Goal: Transaction & Acquisition: Purchase product/service

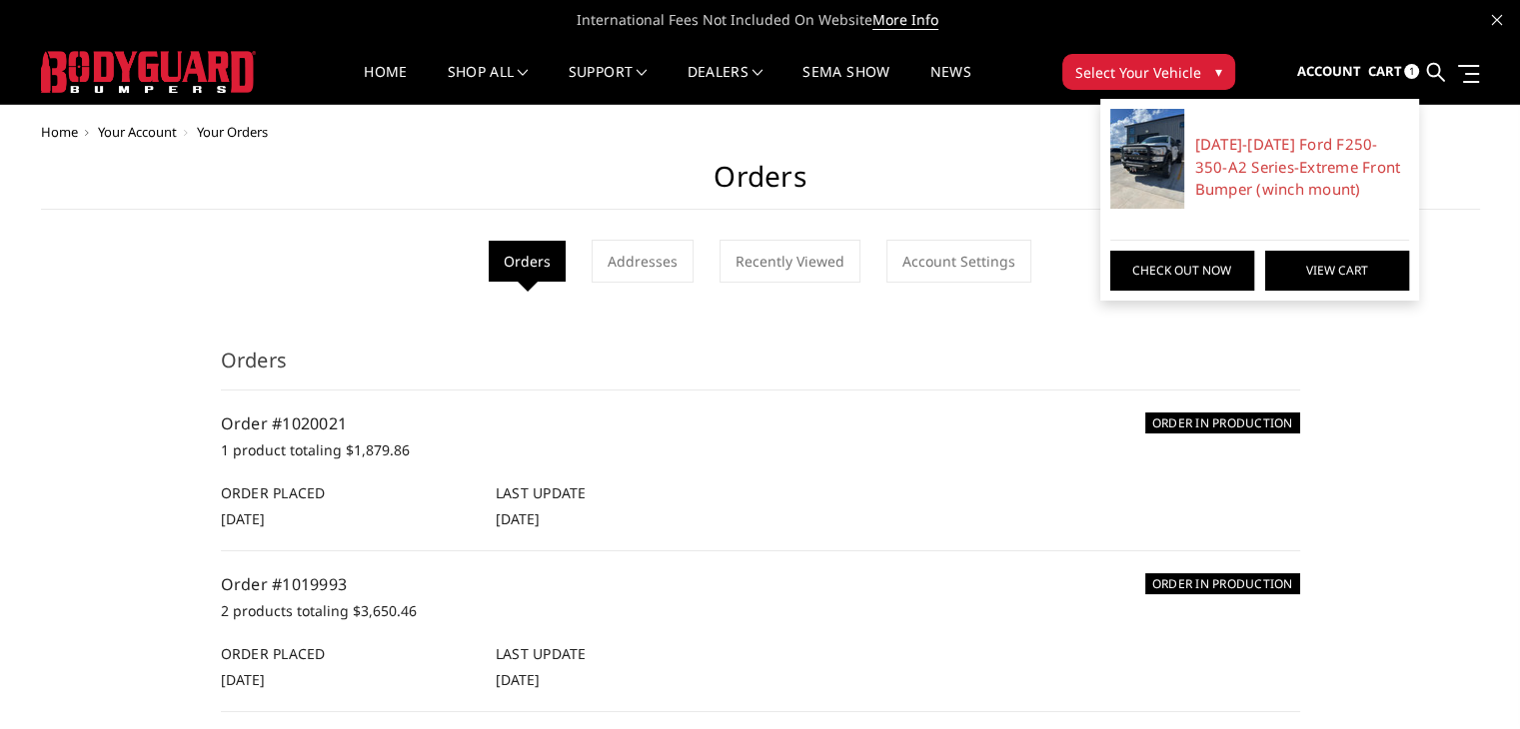
click at [1317, 266] on link "View Cart" at bounding box center [1337, 271] width 144 height 40
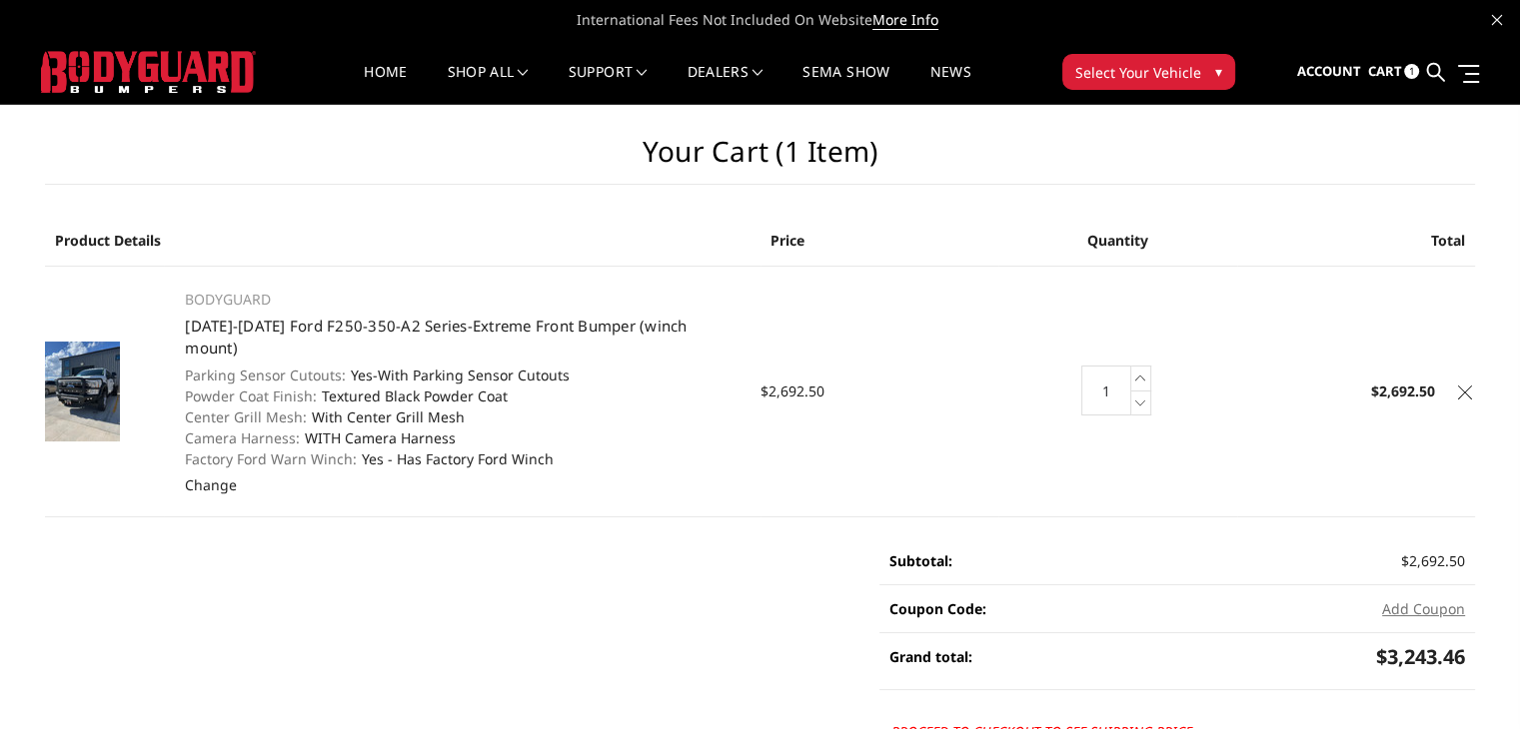
drag, startPoint x: 352, startPoint y: 443, endPoint x: 659, endPoint y: 33, distance: 512.4
click at [474, 442] on dl "Parking Sensor Cutouts: Yes-With Parking Sensor Cutouts Powder Coat Finish: Tex…" at bounding box center [462, 417] width 554 height 105
drag, startPoint x: 324, startPoint y: 397, endPoint x: 458, endPoint y: 389, distance: 134.1
click at [458, 407] on dd "With Center Grill Mesh" at bounding box center [462, 417] width 554 height 21
drag, startPoint x: 409, startPoint y: 349, endPoint x: 487, endPoint y: 349, distance: 77.9
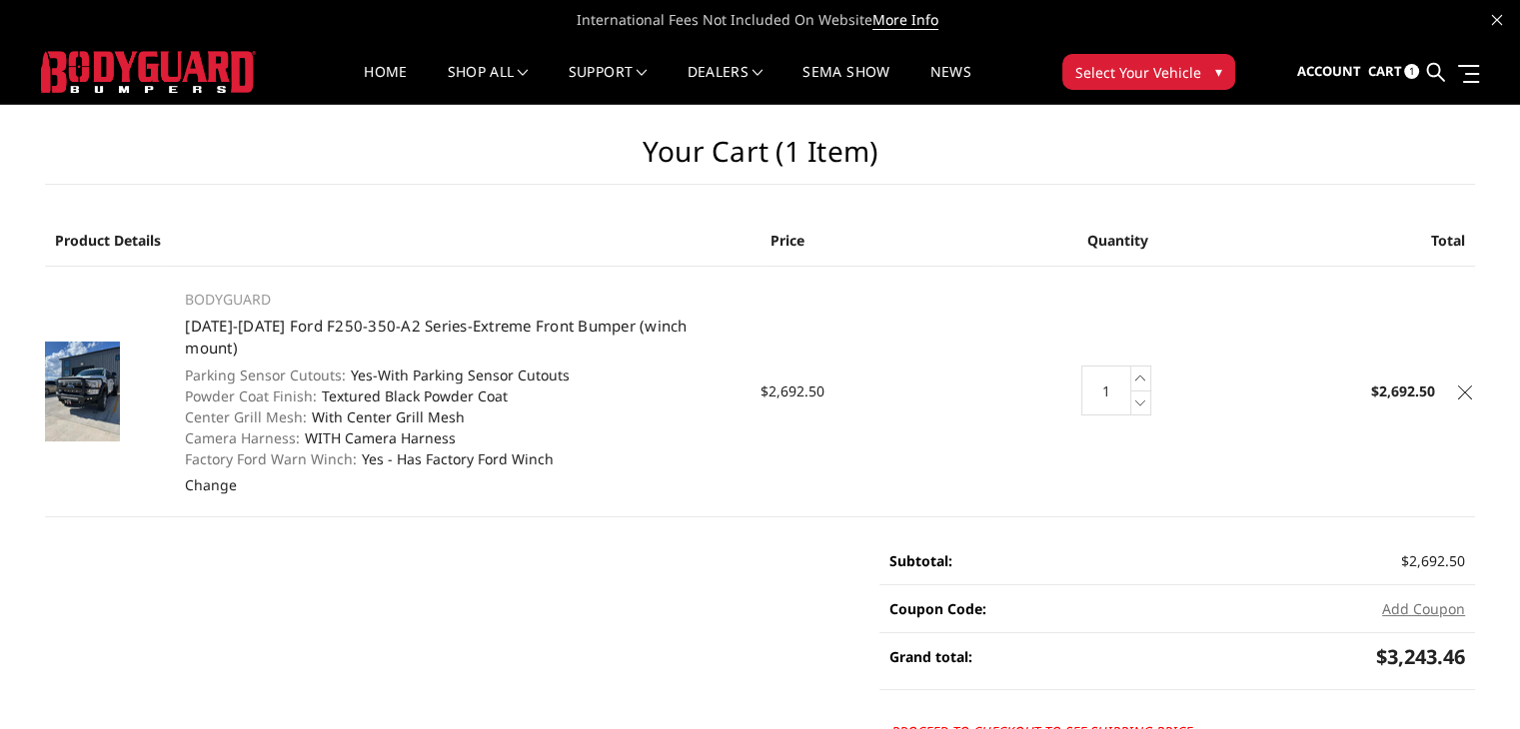
click at [487, 365] on dd "Yes-With Parking Sensor Cutouts" at bounding box center [462, 375] width 554 height 21
drag, startPoint x: 336, startPoint y: 421, endPoint x: 407, endPoint y: 416, distance: 71.1
click at [407, 428] on dd "WITH Camera Harness" at bounding box center [462, 438] width 554 height 21
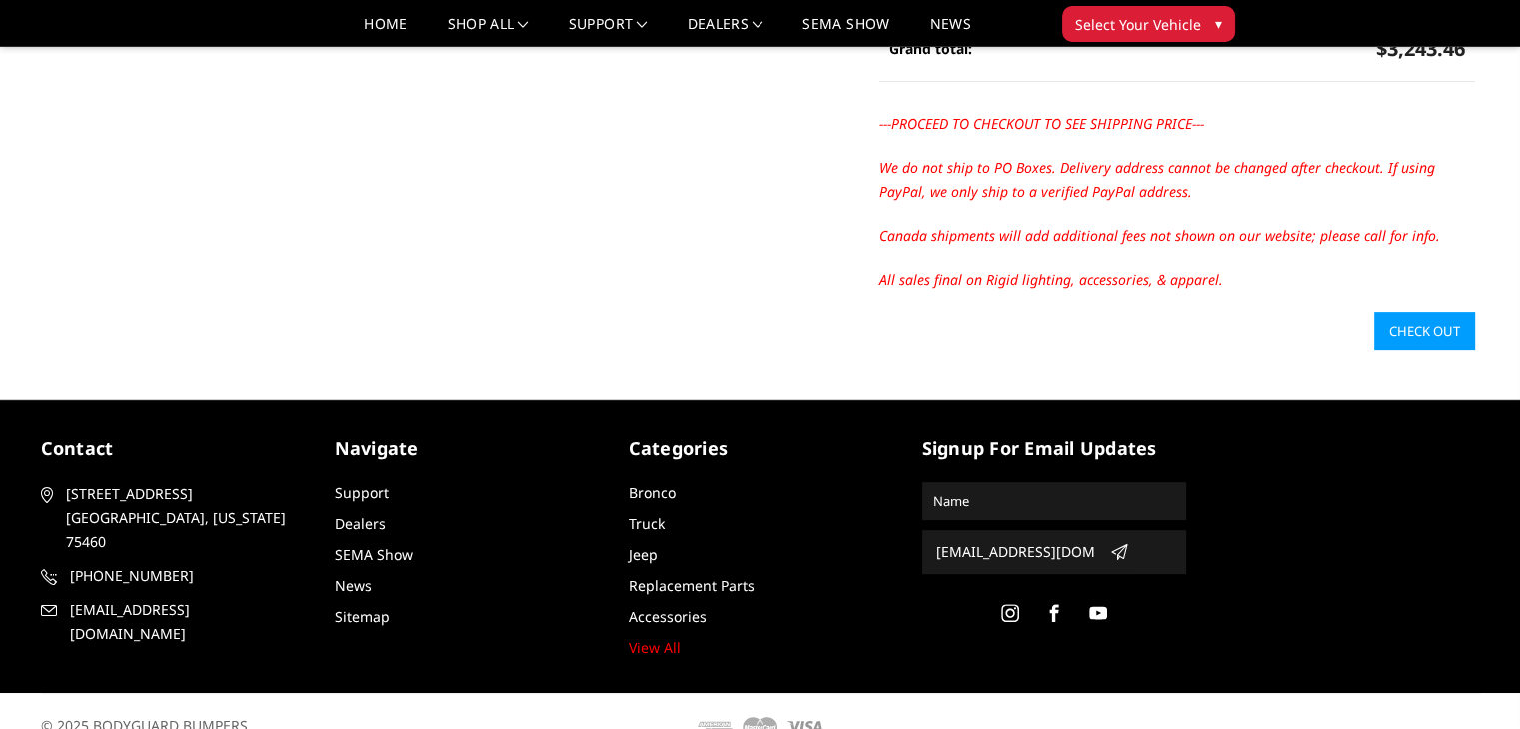
scroll to position [579, 0]
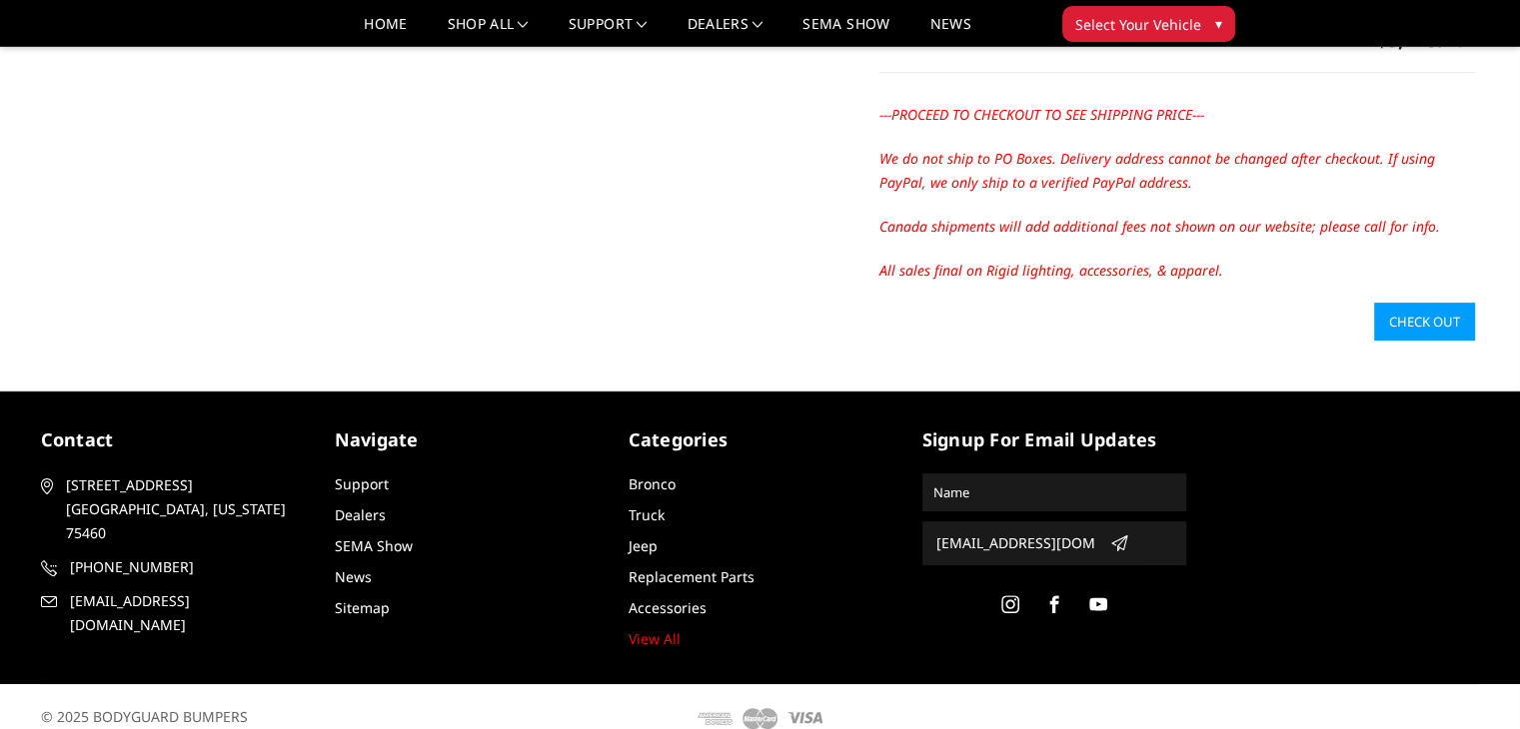
click at [1392, 303] on link "Check out" at bounding box center [1424, 322] width 101 height 38
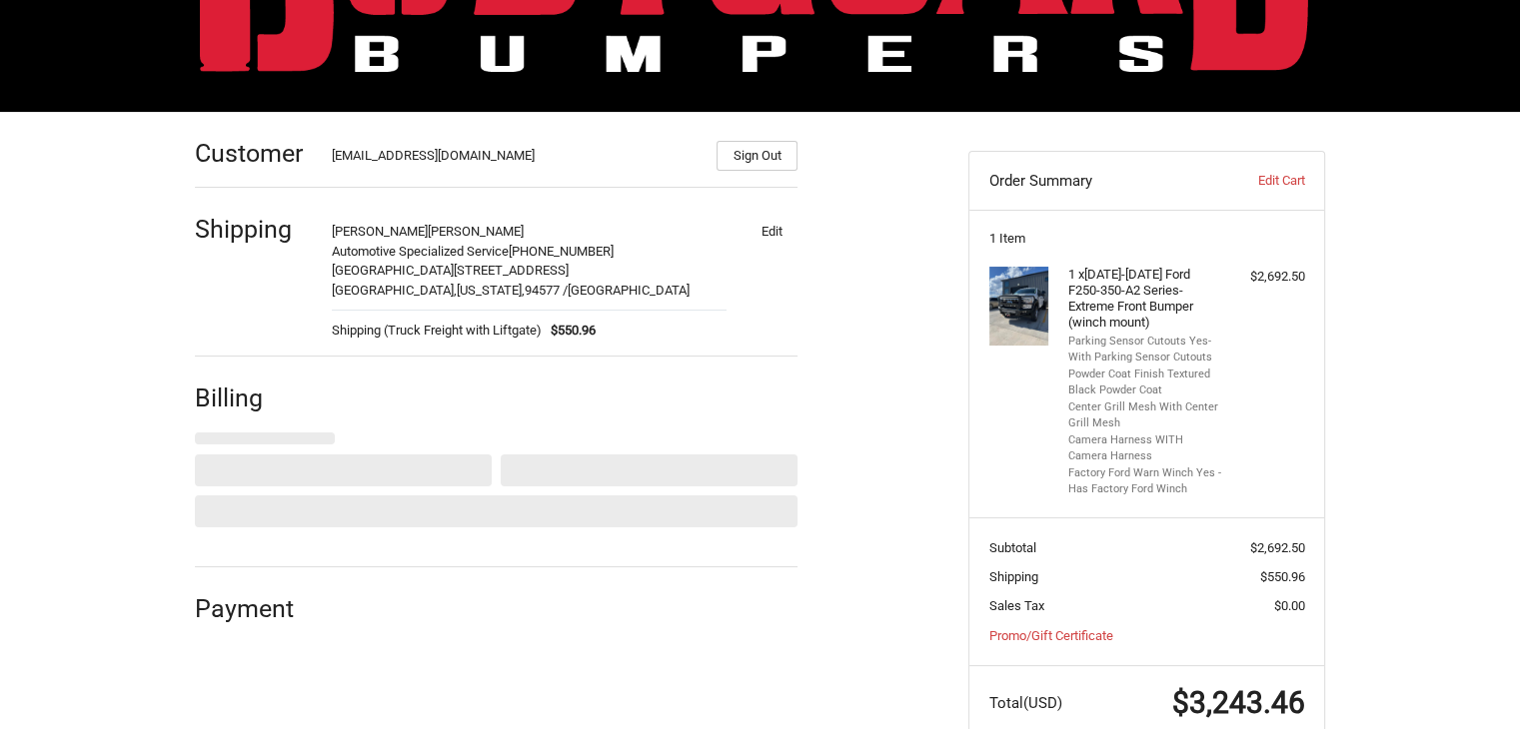
scroll to position [239, 0]
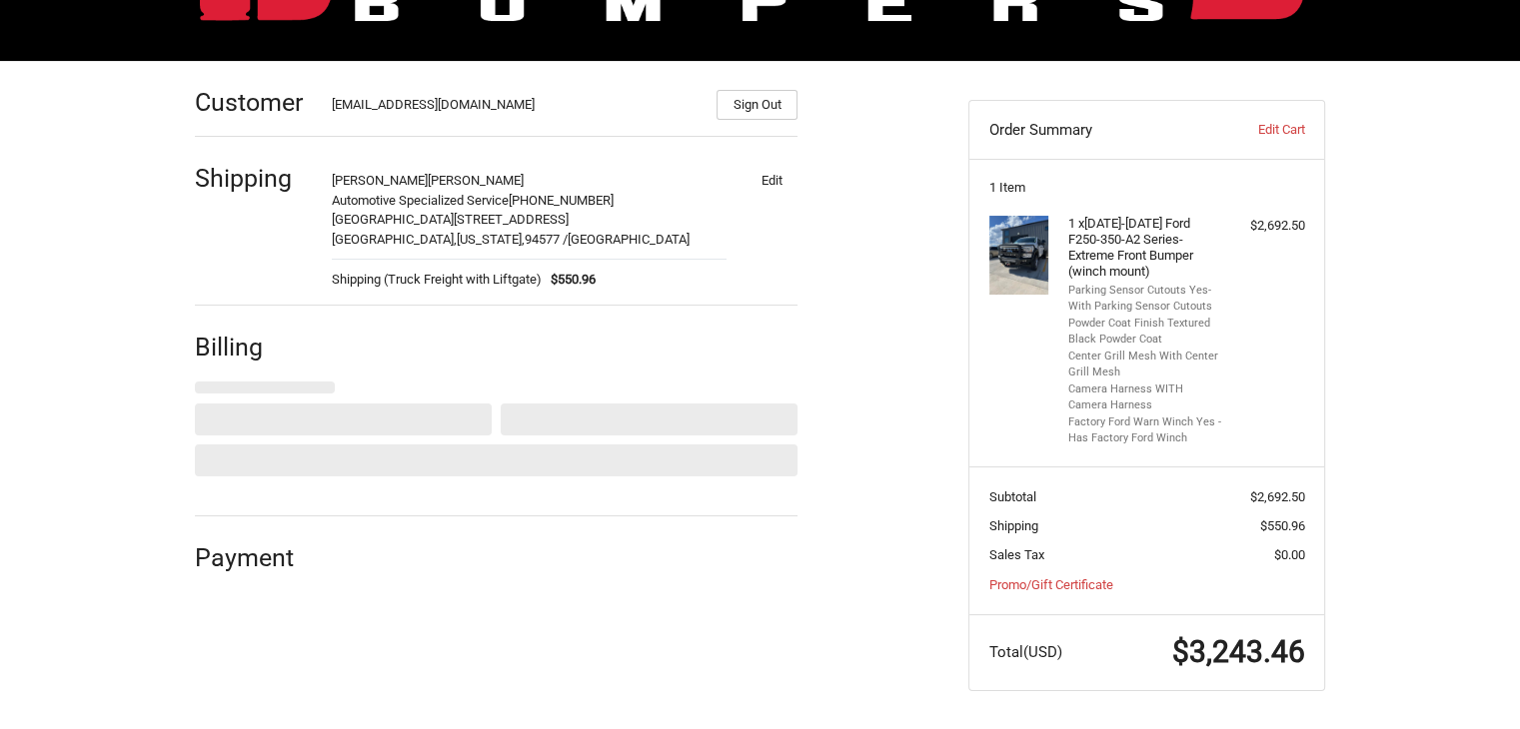
select select "US"
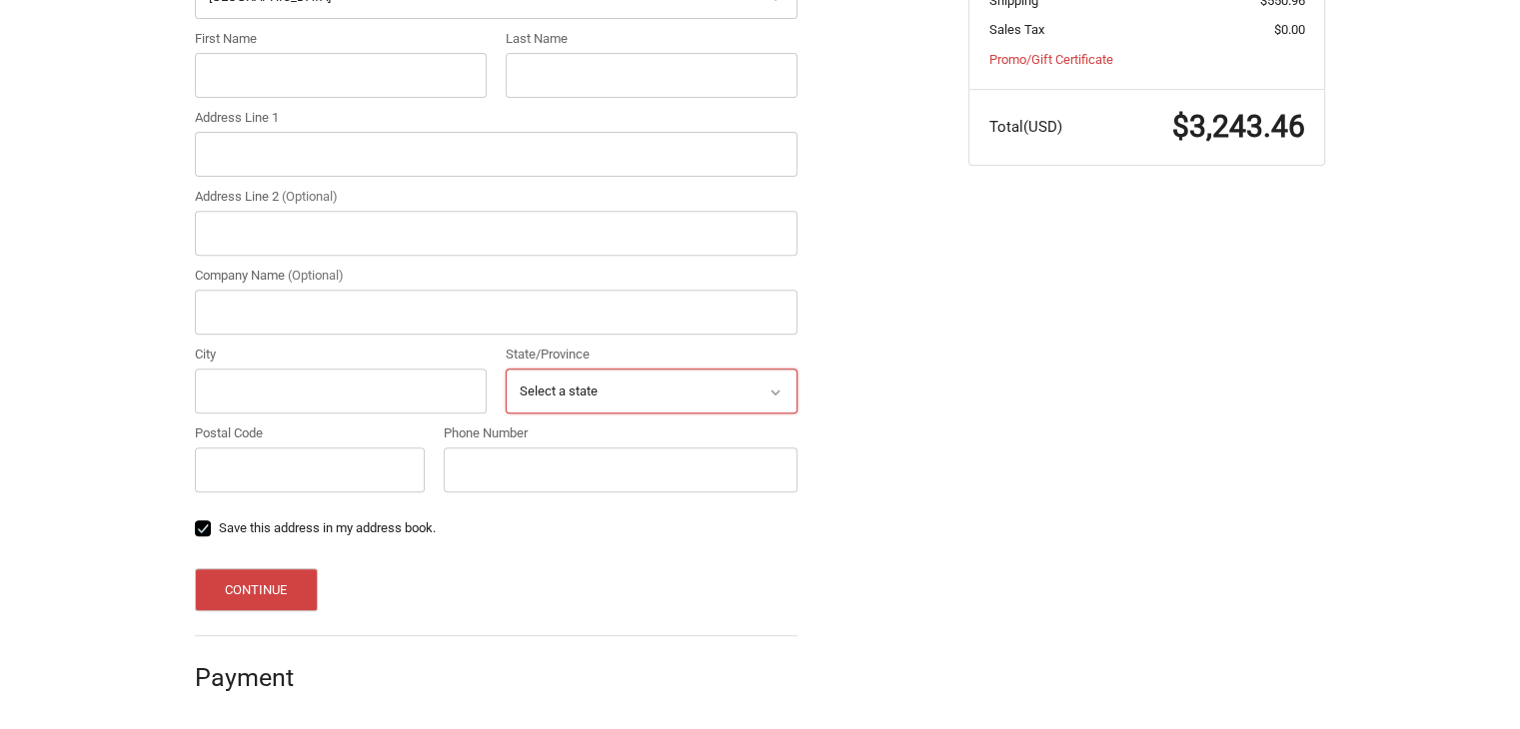
scroll to position [265, 0]
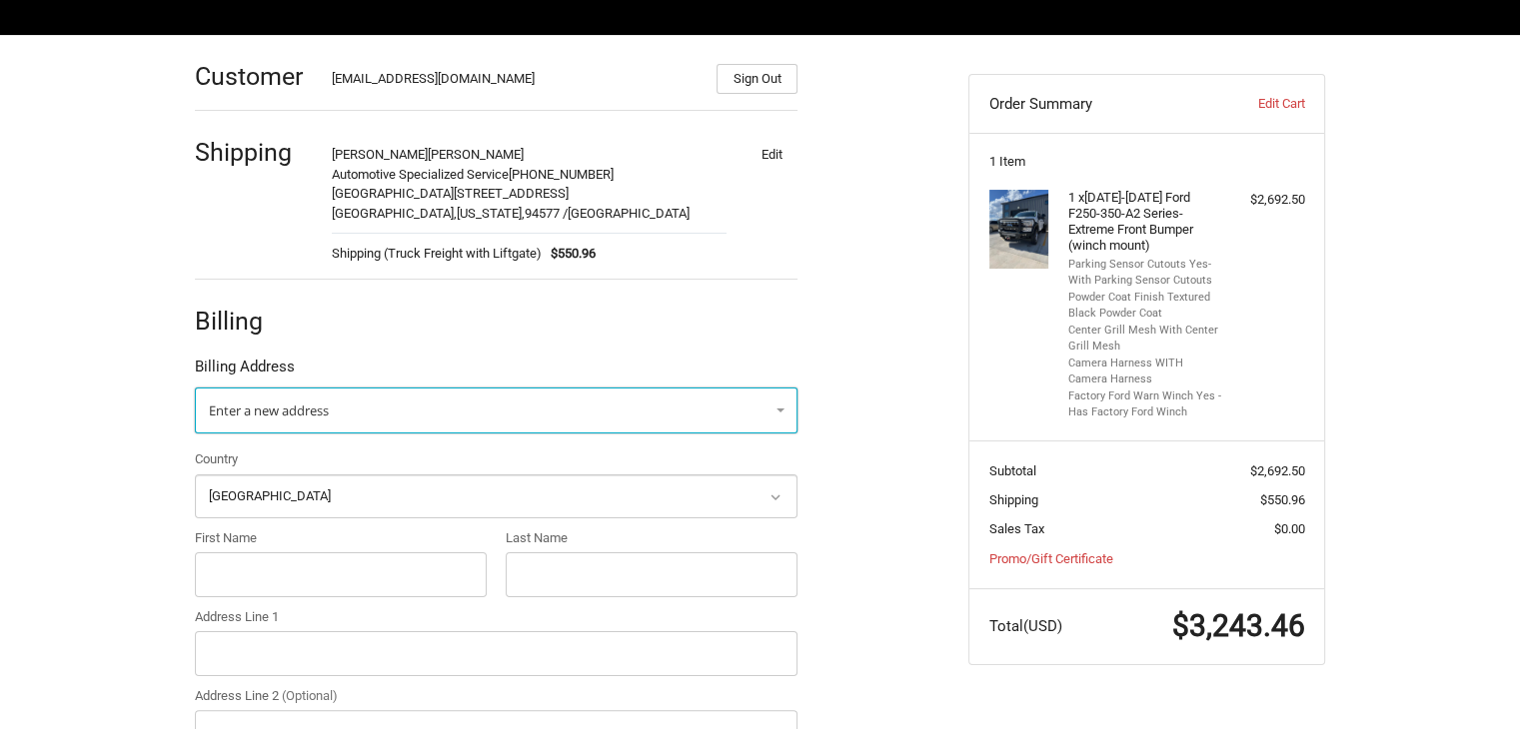
click at [703, 408] on link "Enter a new address" at bounding box center [496, 411] width 603 height 46
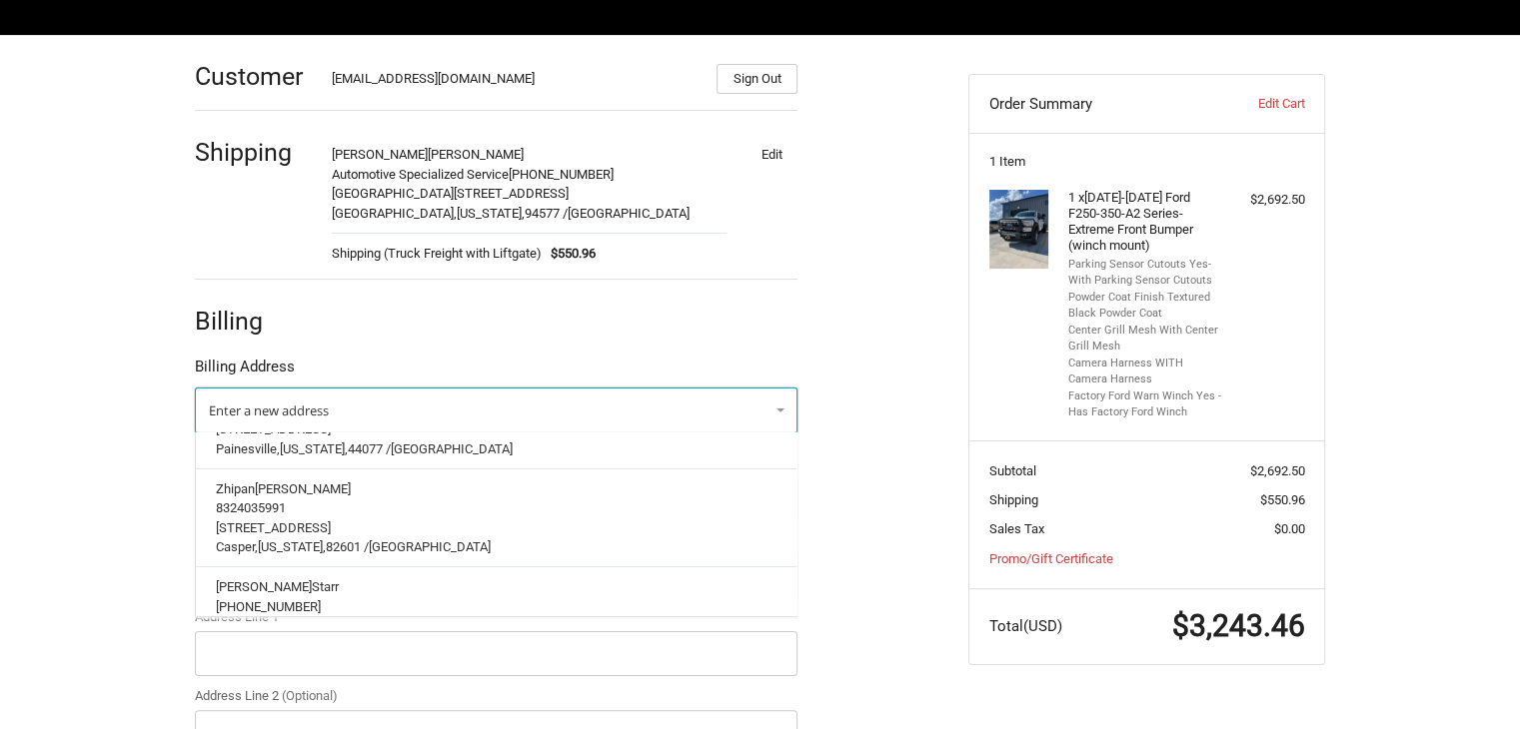
scroll to position [6663, 0]
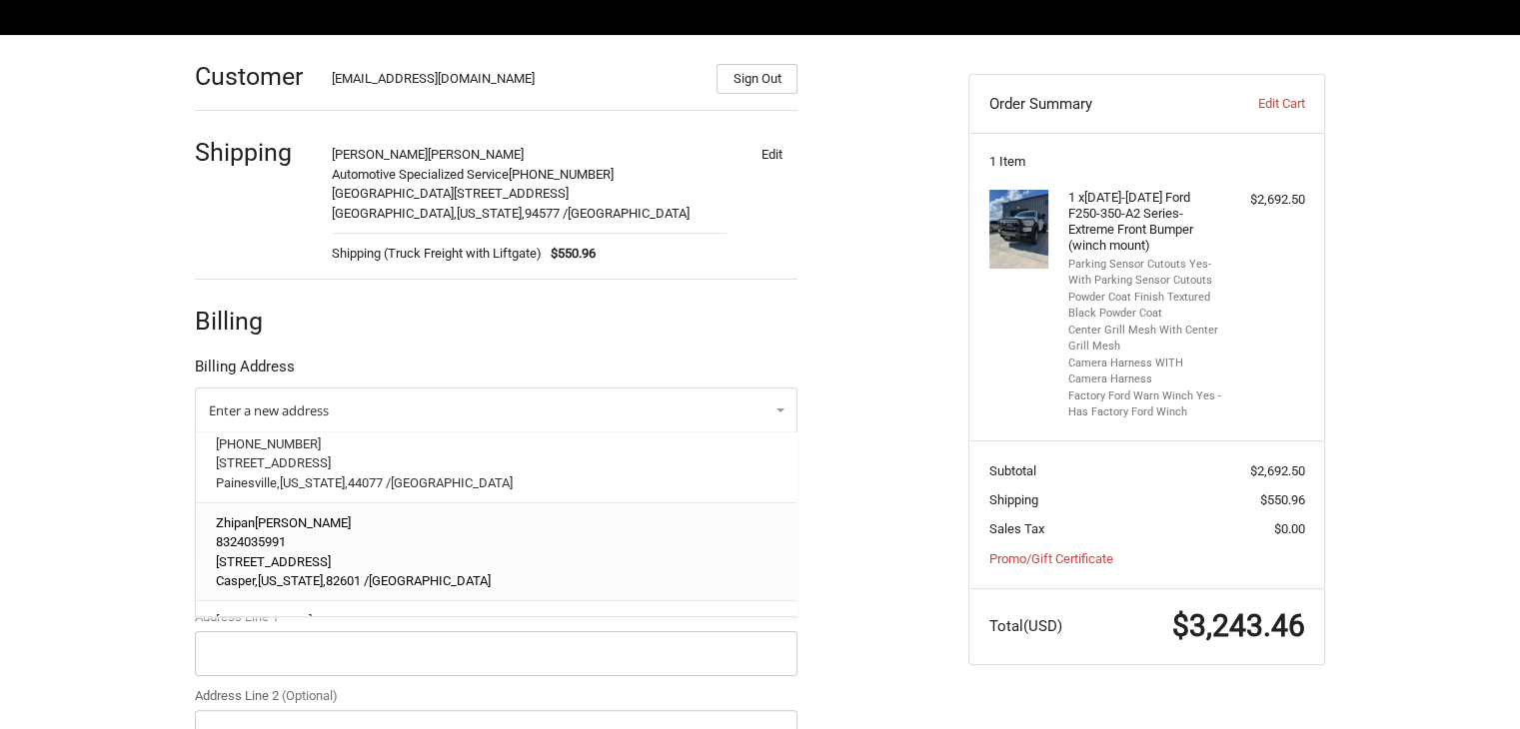
click at [364, 534] on p "8324035991" at bounding box center [497, 543] width 562 height 20
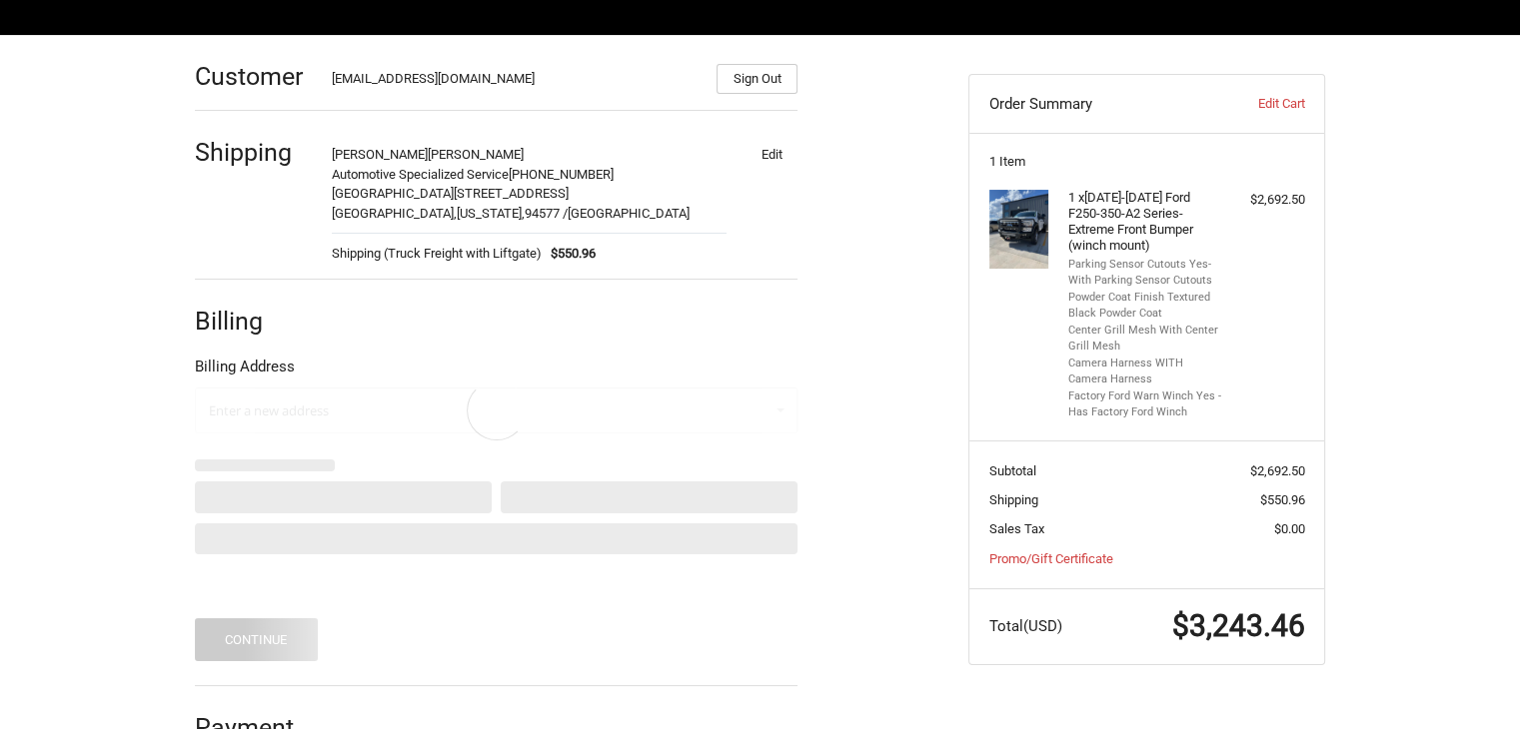
scroll to position [239, 0]
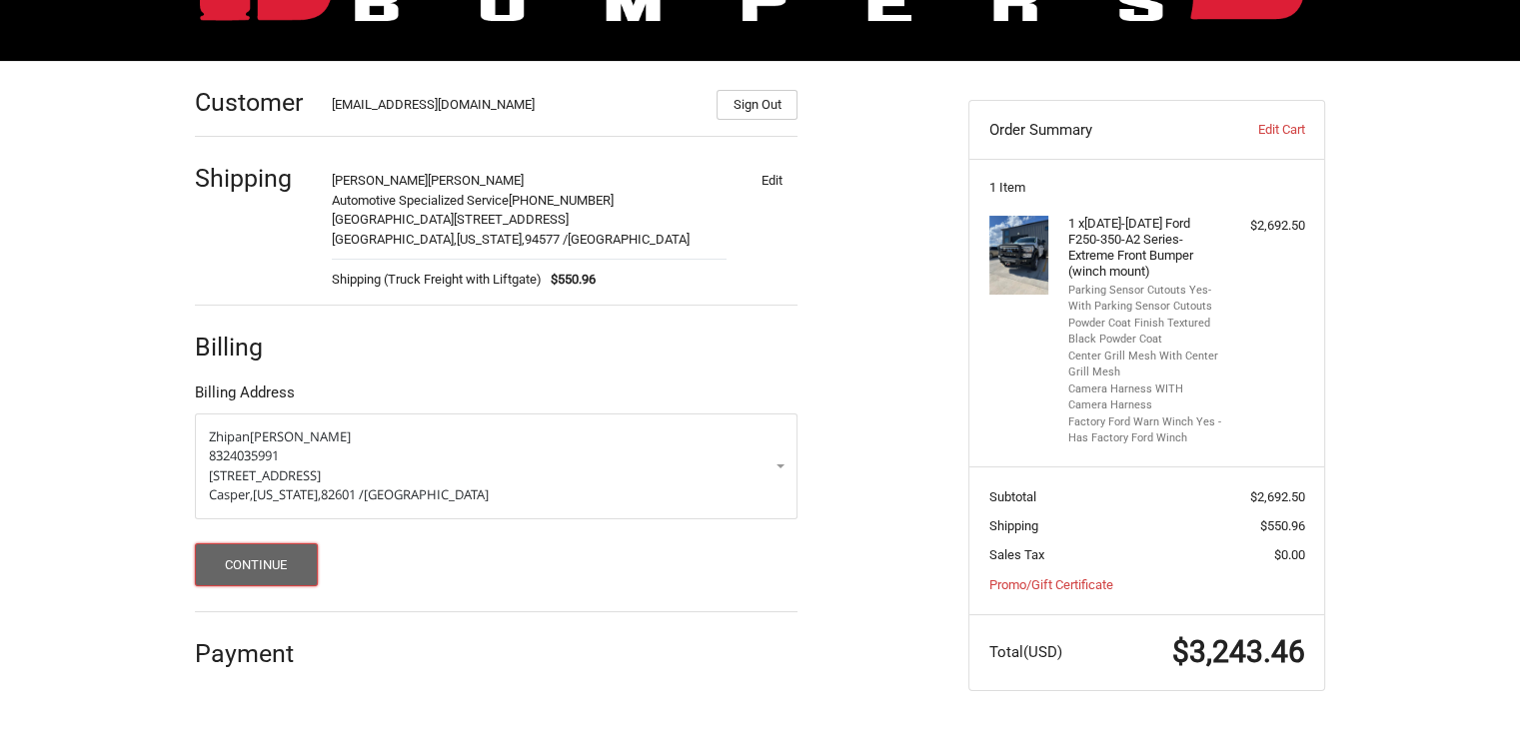
click at [256, 550] on button "Continue" at bounding box center [256, 565] width 123 height 43
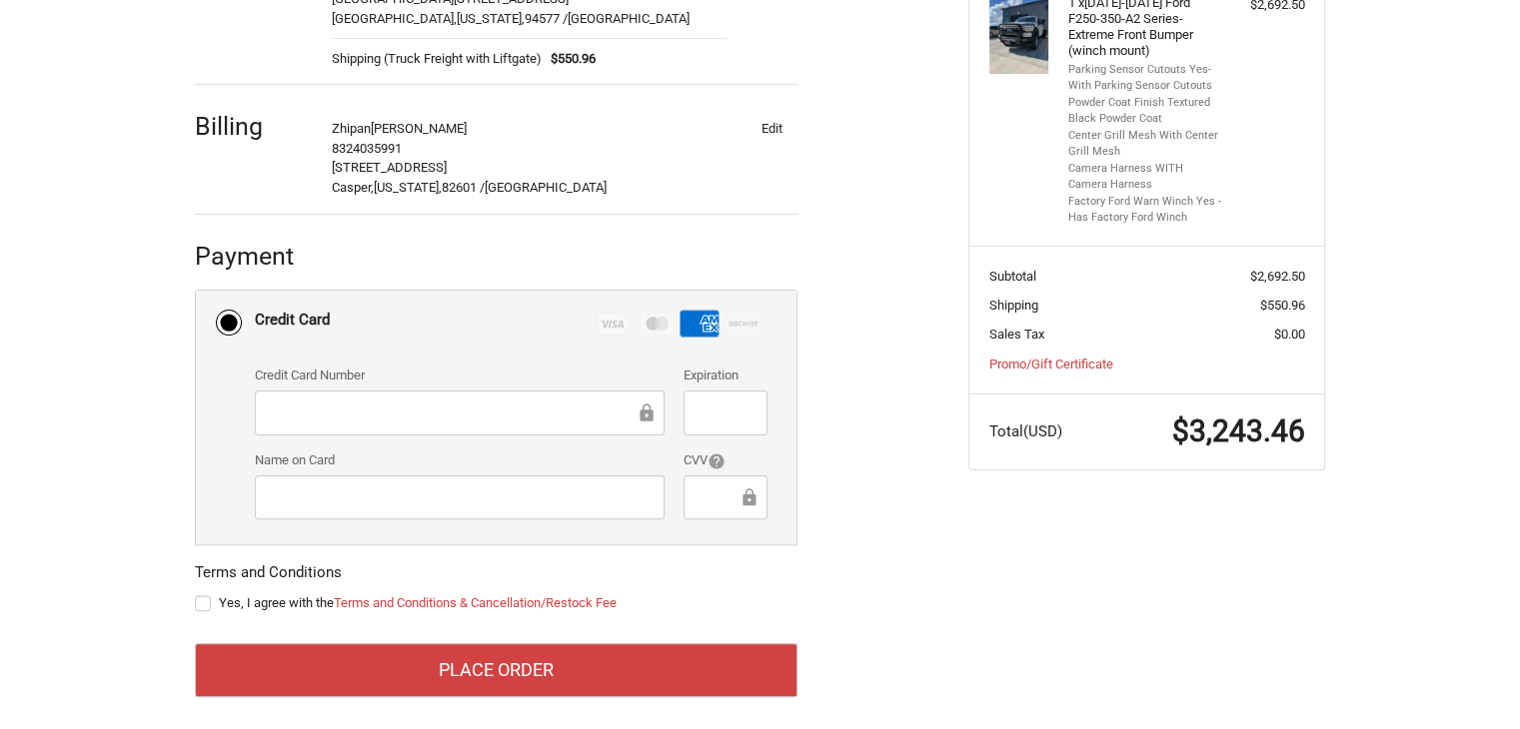
scroll to position [470, 0]
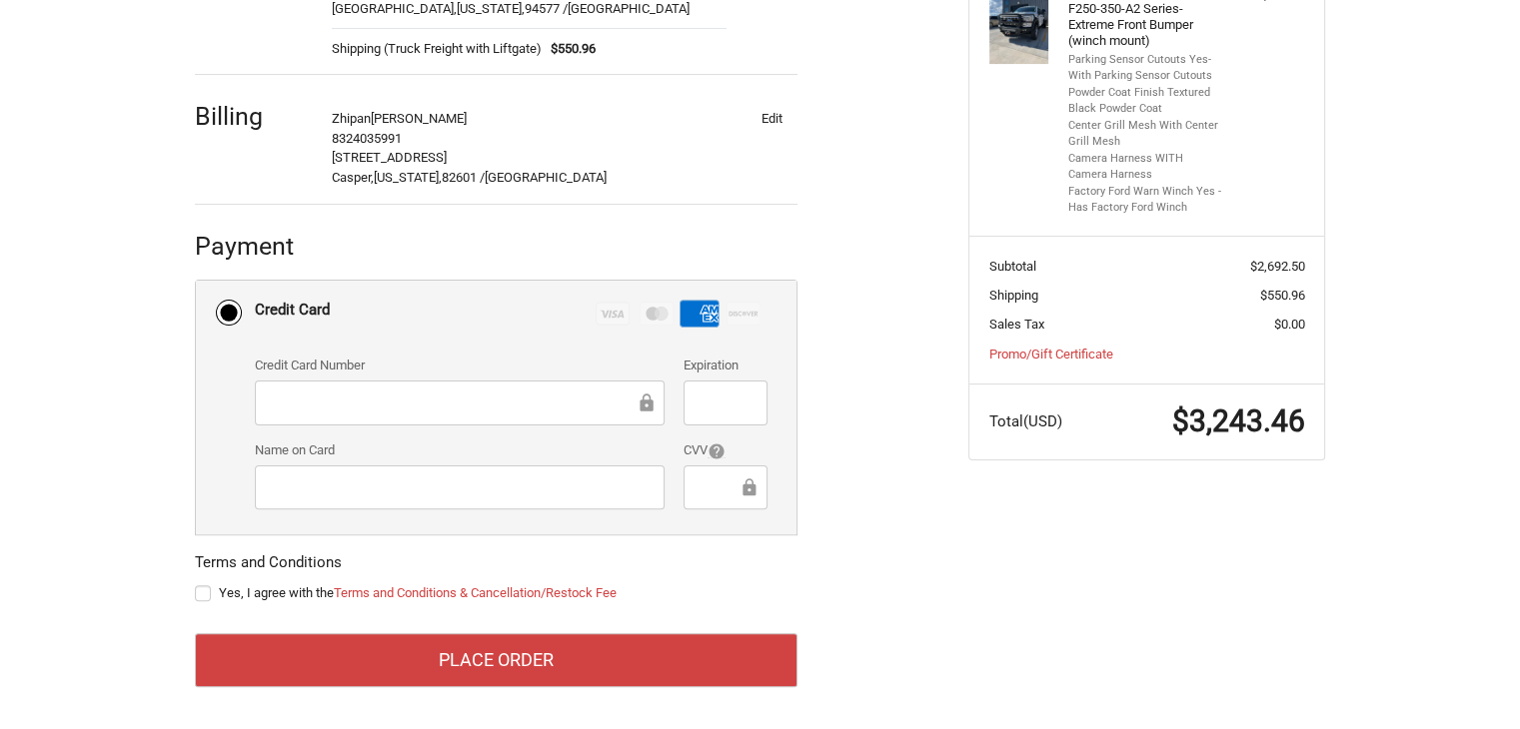
click at [201, 596] on label "Yes, I agree with the Terms and Conditions & Cancellation/Restock Fee" at bounding box center [496, 594] width 603 height 16
click at [196, 585] on input "Yes, I agree with the Terms and Conditions & Cancellation/Restock Fee" at bounding box center [195, 584] width 1 height 1
checkbox input "true"
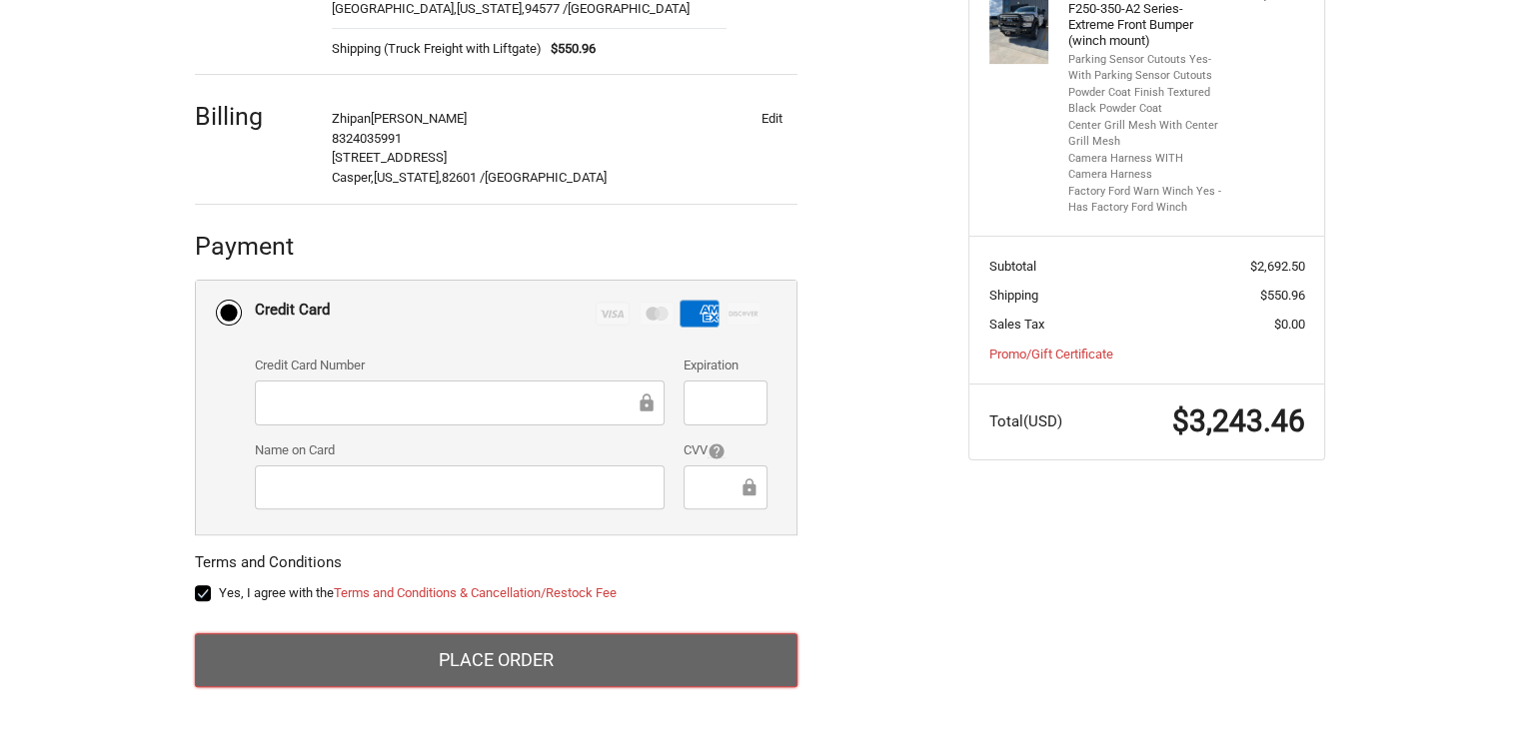
click at [404, 670] on button "Place Order" at bounding box center [496, 661] width 603 height 54
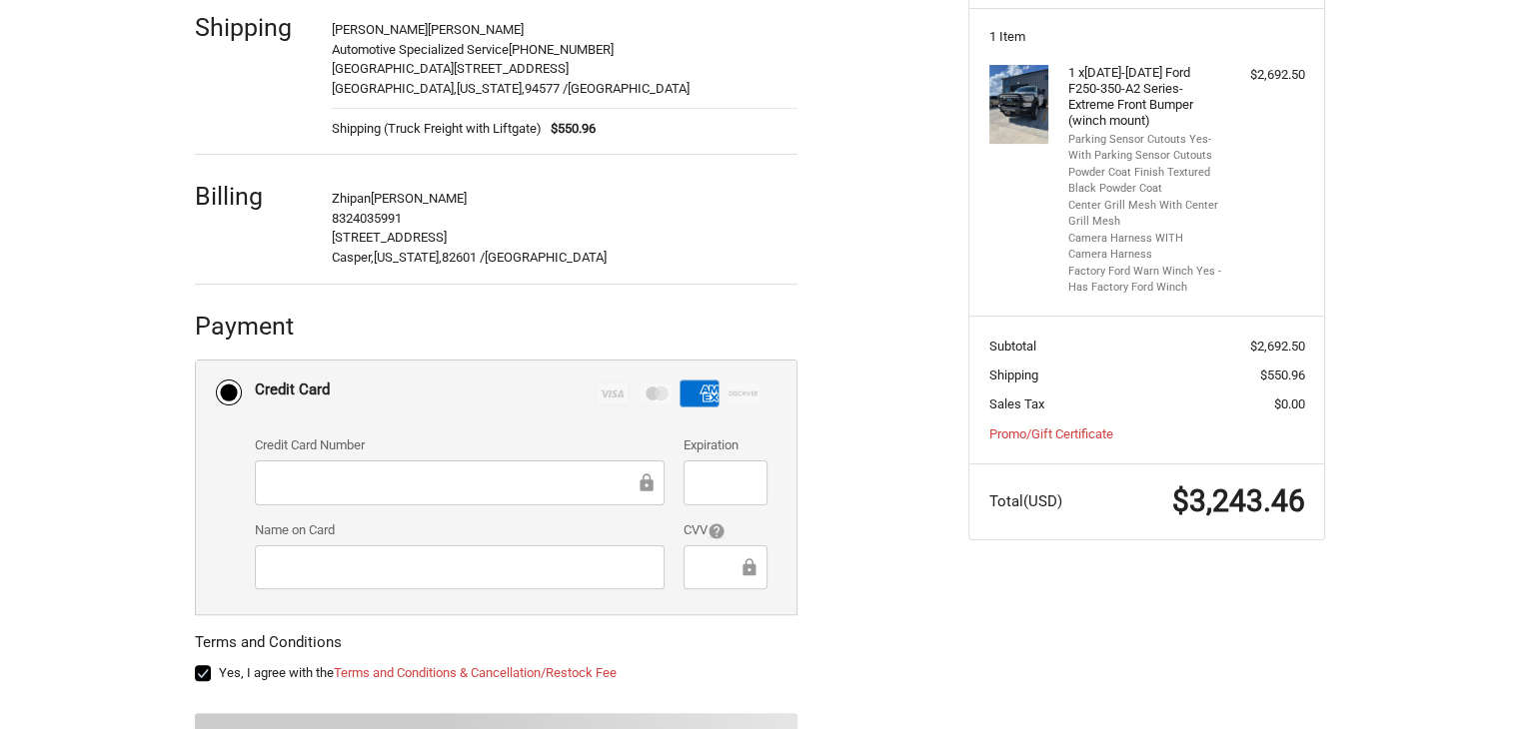
scroll to position [270, 0]
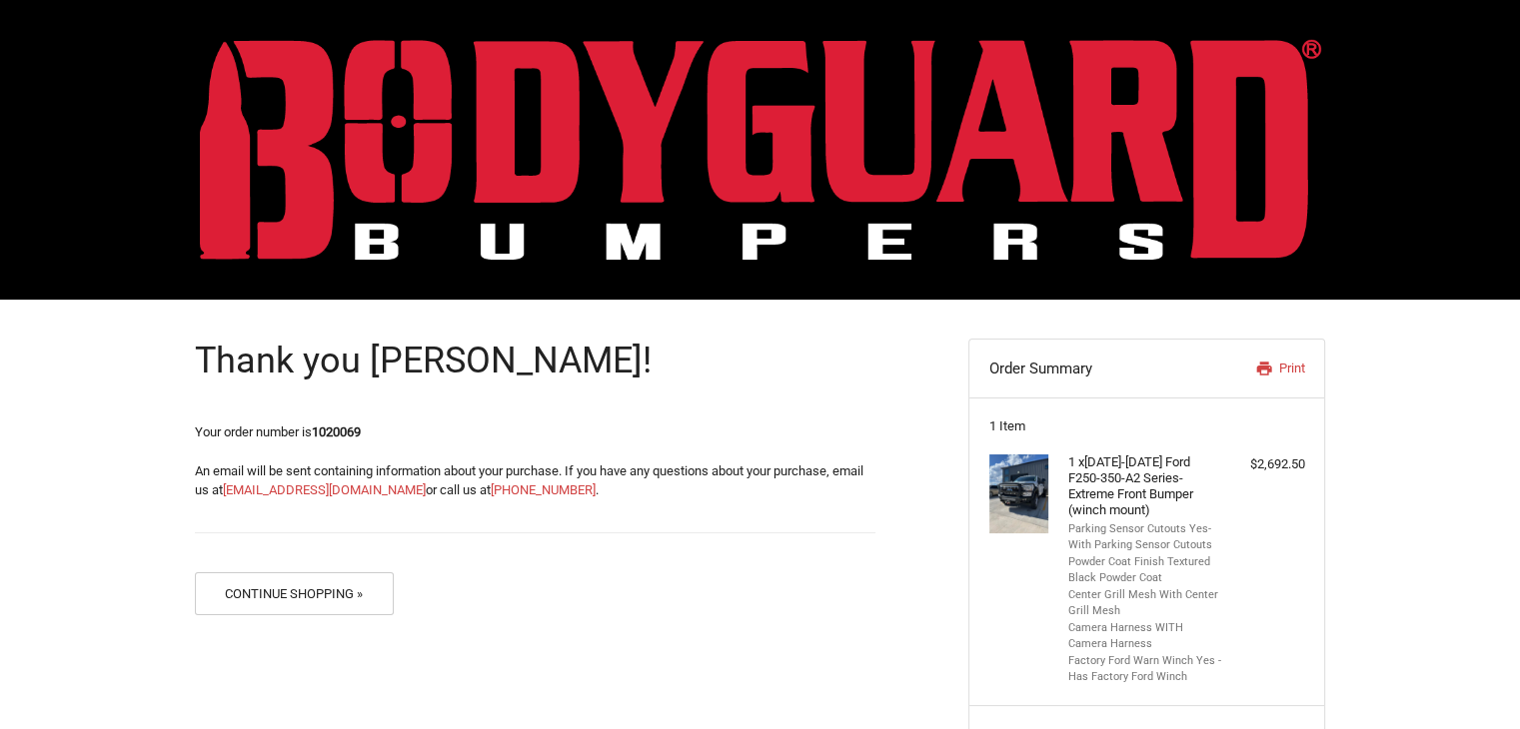
click at [345, 423] on p "Your order number is 1020069" at bounding box center [535, 433] width 680 height 20
copy strong "1020069"
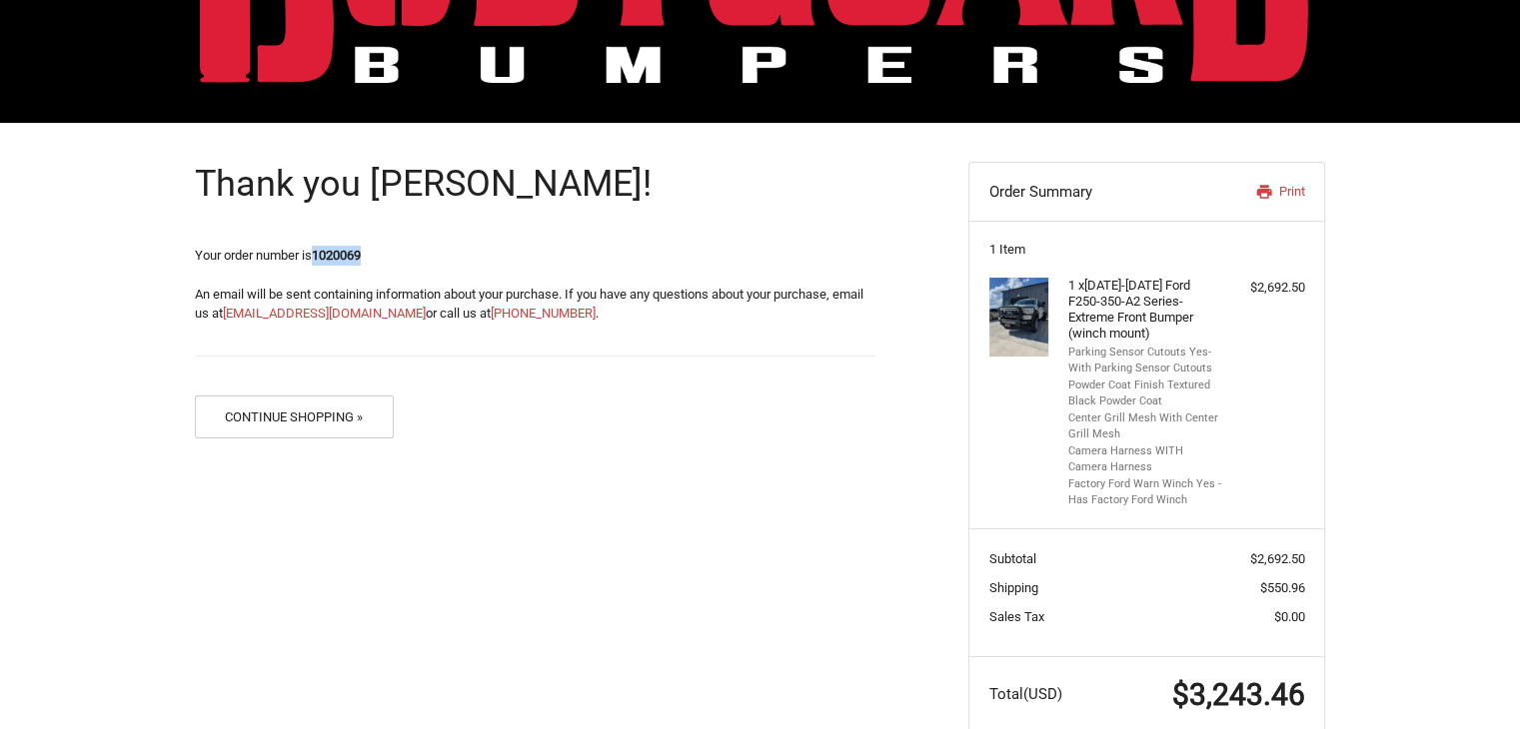
scroll to position [219, 0]
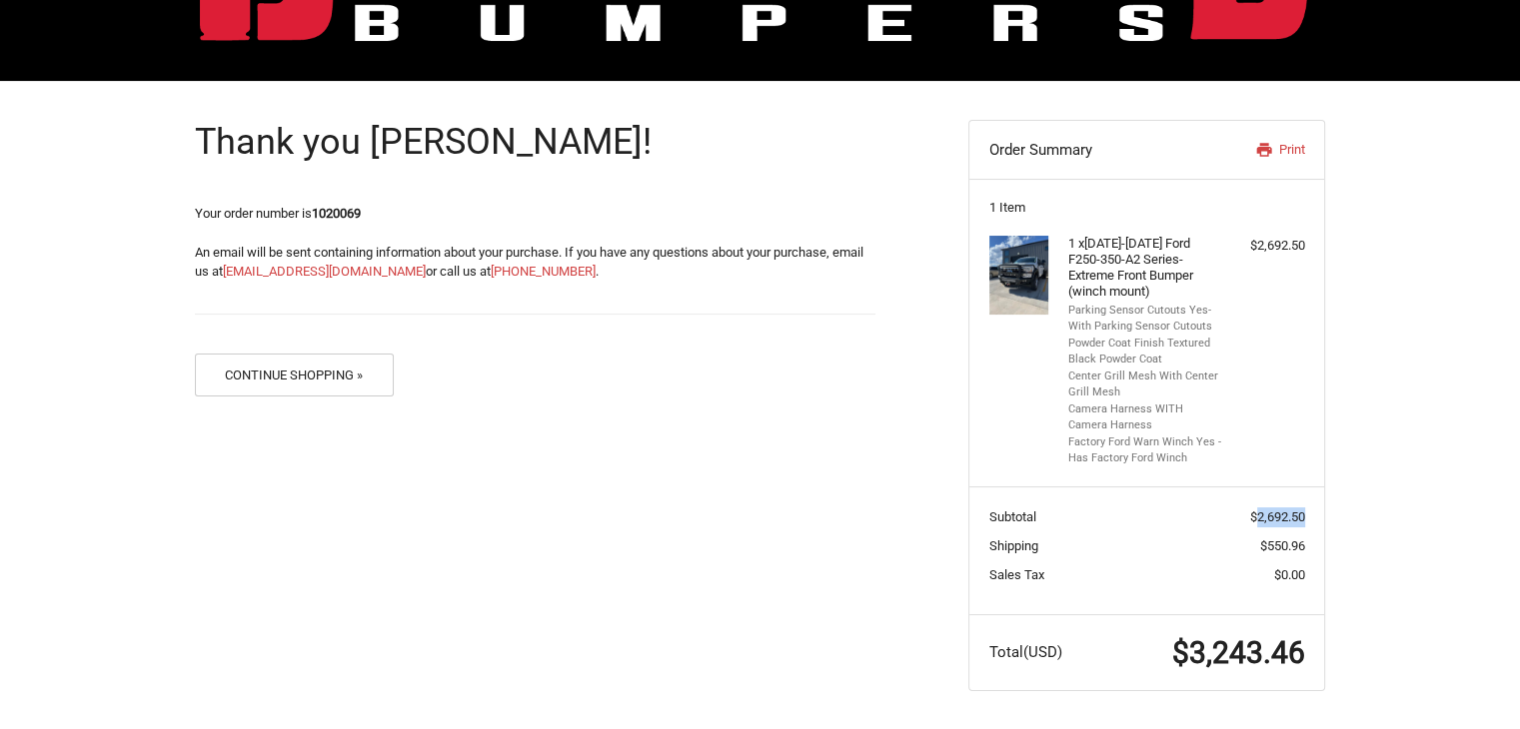
drag, startPoint x: 1255, startPoint y: 521, endPoint x: 1302, endPoint y: 521, distance: 47.0
click at [1302, 521] on span "$2,692.50" at bounding box center [1277, 517] width 55 height 15
copy span "2,692.50"
drag, startPoint x: 1266, startPoint y: 549, endPoint x: 1302, endPoint y: 549, distance: 36.0
click at [1302, 549] on span "$550.96" at bounding box center [1282, 546] width 45 height 15
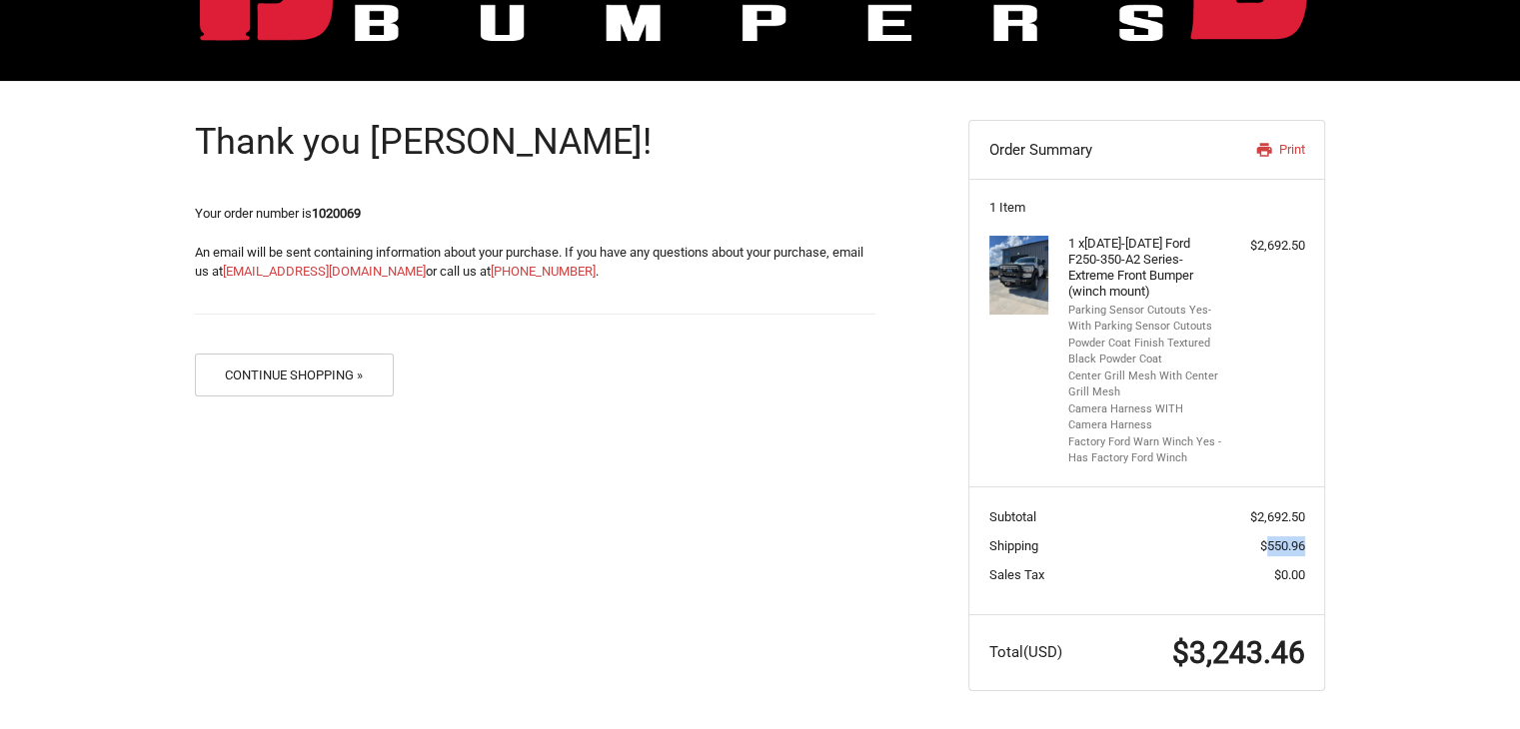
copy span "550.96"
